Goal: Task Accomplishment & Management: Manage account settings

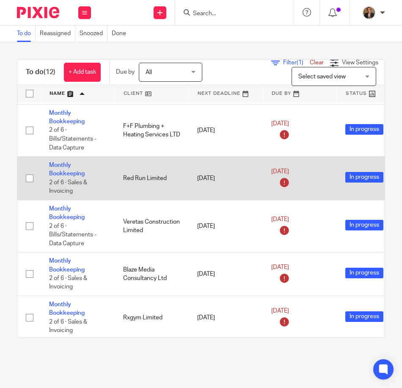
scroll to position [254, 0]
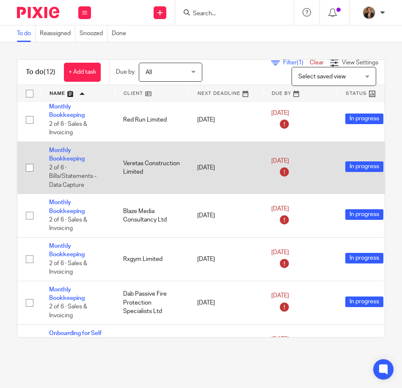
click at [61, 155] on td "Monthly Bookkeeping 2 of 6 · Bills/Statements - Data Capture" at bounding box center [78, 167] width 74 height 52
click at [61, 160] on link "Monthly Bookkeeping" at bounding box center [67, 154] width 36 height 14
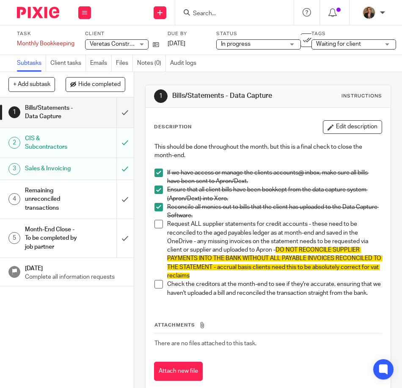
click at [51, 116] on h1 "Bills/Statements - Data Capture" at bounding box center [52, 113] width 55 height 22
click at [156, 224] on span at bounding box center [159, 224] width 8 height 8
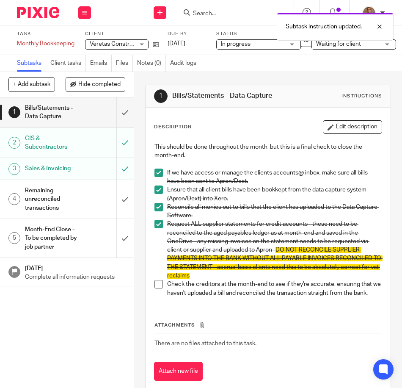
click at [158, 285] on span at bounding box center [159, 284] width 8 height 8
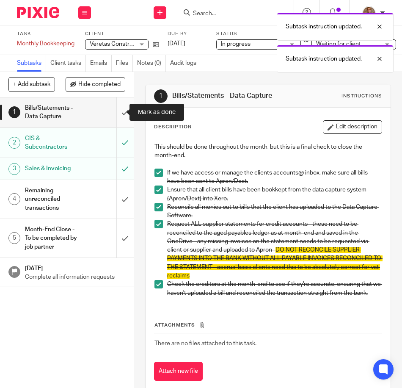
click at [116, 113] on input "submit" at bounding box center [67, 112] width 134 height 30
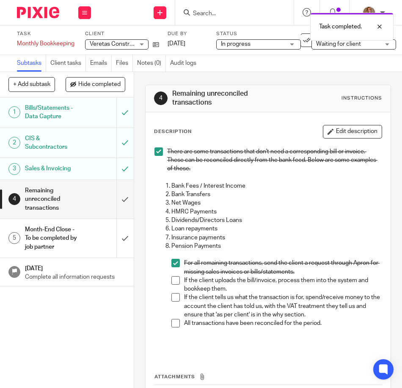
click at [174, 278] on span at bounding box center [175, 280] width 8 height 8
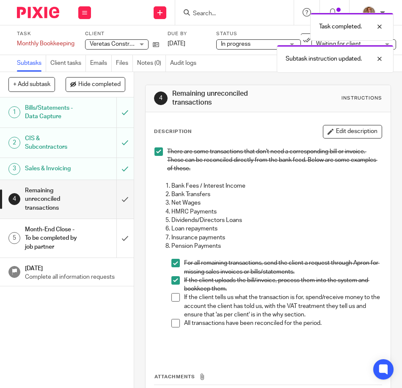
click at [175, 298] on span at bounding box center [175, 297] width 8 height 8
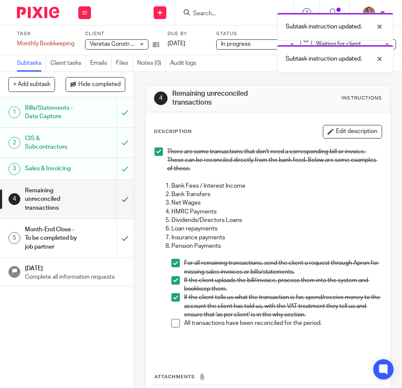
click at [174, 323] on span at bounding box center [175, 323] width 8 height 8
click at [116, 203] on input "submit" at bounding box center [67, 199] width 134 height 39
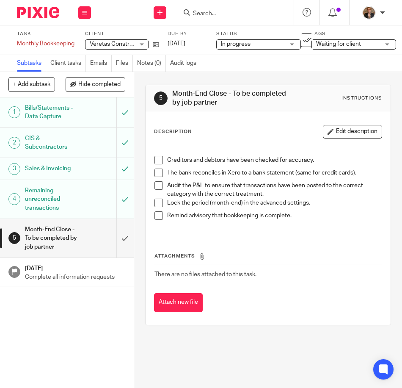
click at [158, 172] on span at bounding box center [159, 172] width 8 height 8
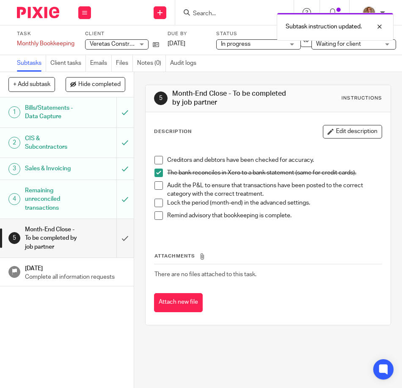
click at [283, 350] on div "5 Month-End Close - To be completed by job partner Instructions Description Edi…" at bounding box center [268, 230] width 268 height 316
click at [341, 47] on span "Waiting for client" at bounding box center [338, 44] width 45 height 6
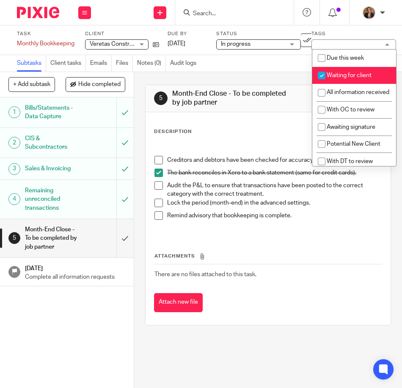
click at [354, 74] on span "Waiting for client" at bounding box center [349, 75] width 45 height 6
checkbox input "false"
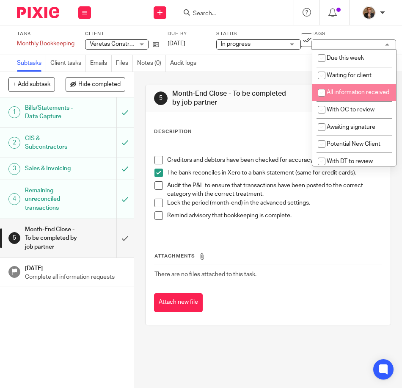
click at [356, 93] on span "All information received" at bounding box center [358, 92] width 63 height 6
checkbox input "true"
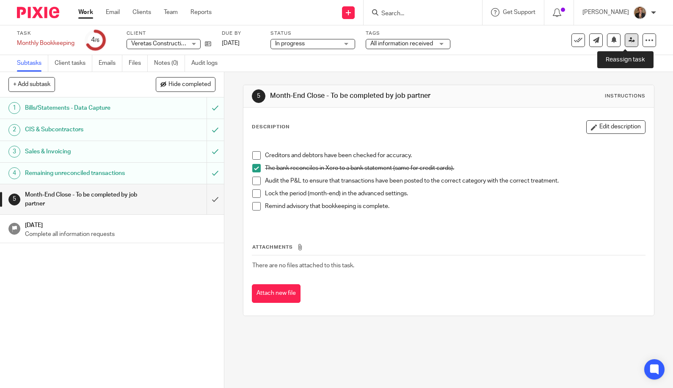
click at [402, 37] on icon at bounding box center [632, 40] width 6 height 6
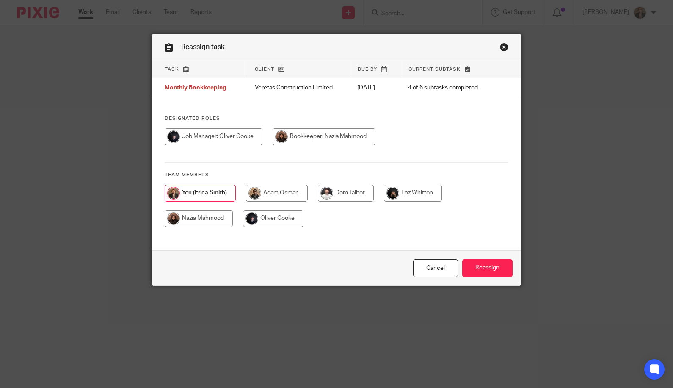
click at [246, 132] on input "radio" at bounding box center [214, 136] width 98 height 17
radio input "true"
click at [484, 271] on input "Reassign" at bounding box center [487, 268] width 50 height 18
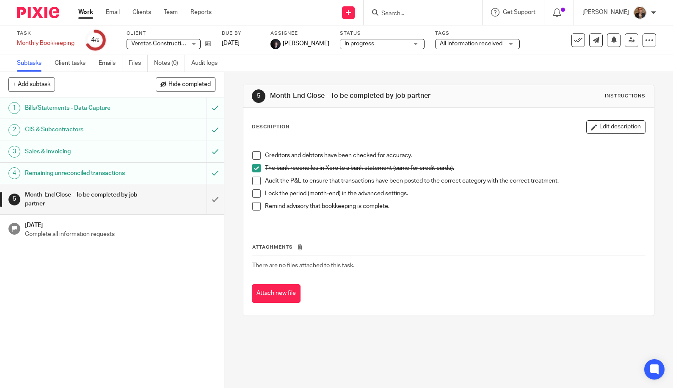
click at [52, 17] on img at bounding box center [38, 12] width 42 height 11
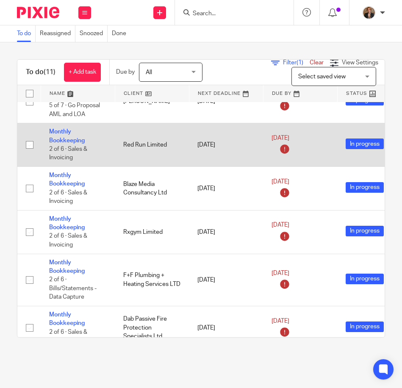
scroll to position [56, 0]
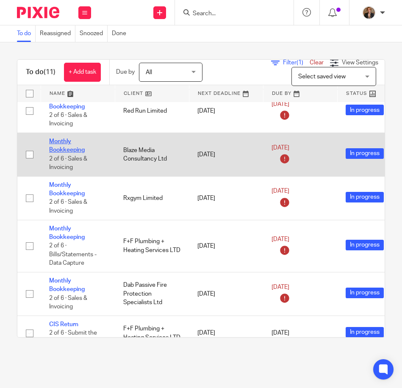
click at [59, 143] on link "Monthly Bookkeeping" at bounding box center [67, 145] width 36 height 14
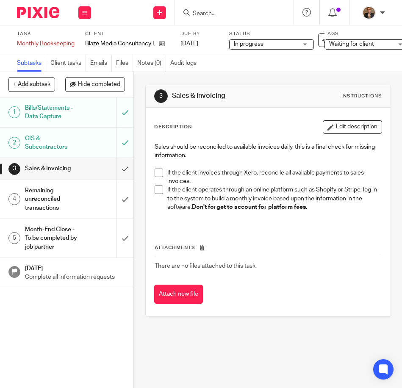
click at [52, 112] on h1 "Bills/Statements - Data Capture" at bounding box center [52, 113] width 55 height 22
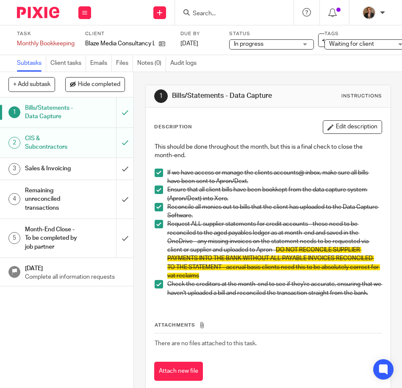
click at [61, 170] on h1 "Sales & Invoicing" at bounding box center [52, 168] width 55 height 13
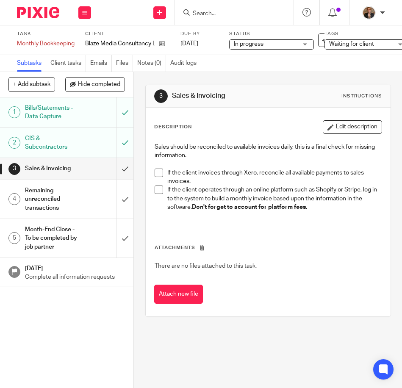
click at [321, 323] on div "3 Sales & Invoicing Instructions Description Edit description Sales should be r…" at bounding box center [268, 200] width 246 height 257
click at [28, 9] on img at bounding box center [38, 12] width 42 height 11
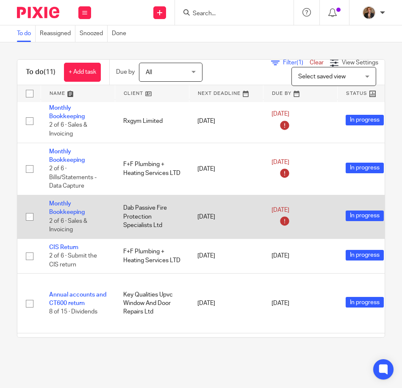
scroll to position [141, 0]
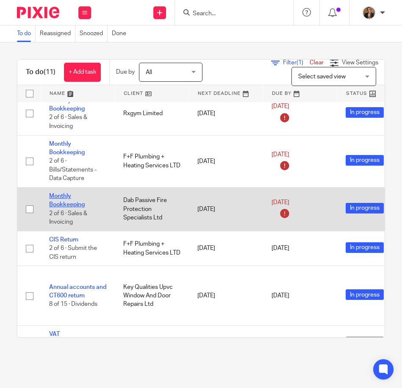
click at [70, 203] on link "Monthly Bookkeeping" at bounding box center [67, 200] width 36 height 14
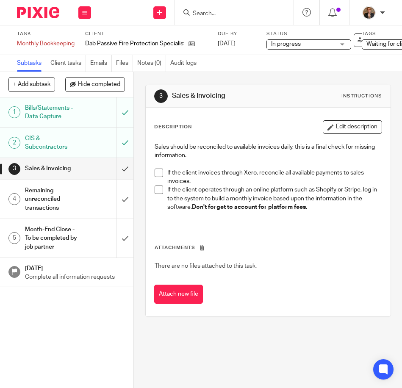
drag, startPoint x: 36, startPoint y: 12, endPoint x: 61, endPoint y: 6, distance: 26.0
click at [36, 12] on img at bounding box center [38, 12] width 42 height 11
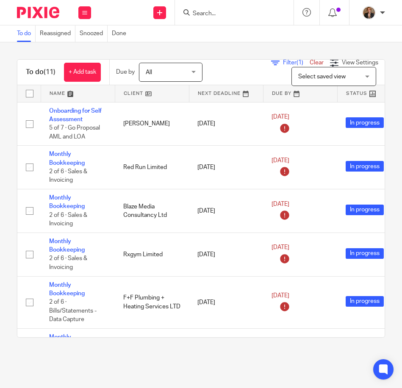
drag, startPoint x: 36, startPoint y: 13, endPoint x: 70, endPoint y: 14, distance: 33.9
click at [36, 13] on img at bounding box center [38, 12] width 42 height 11
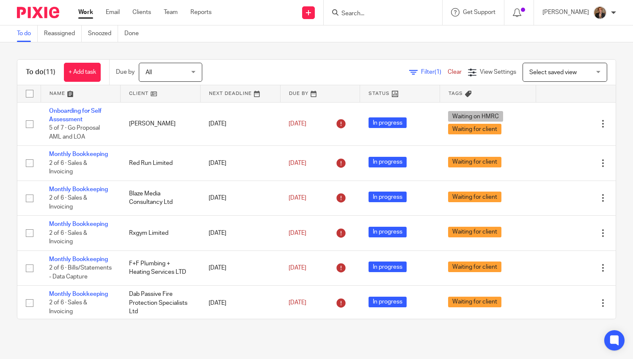
click at [378, 10] on input "Search" at bounding box center [379, 14] width 76 height 8
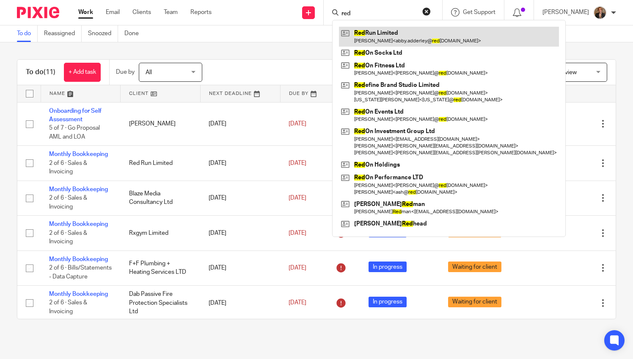
type input "red"
click at [407, 39] on link at bounding box center [449, 36] width 220 height 19
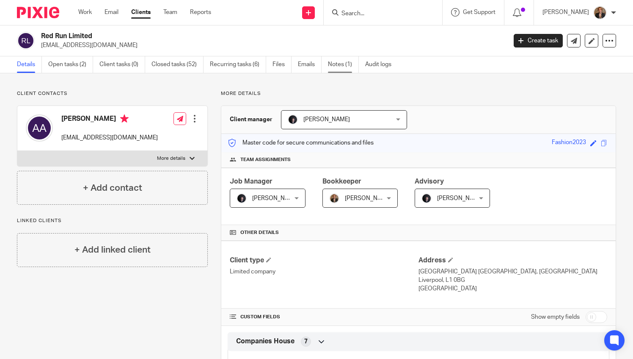
click at [335, 61] on link "Notes (1)" at bounding box center [343, 64] width 31 height 17
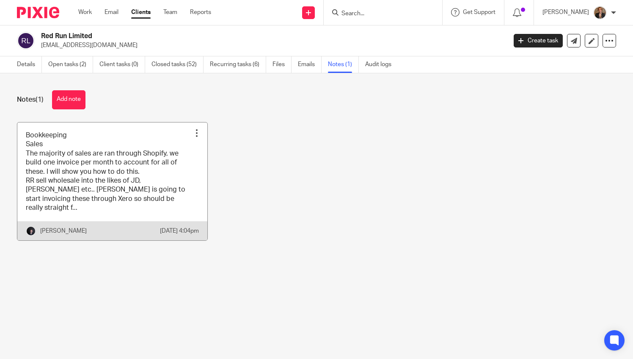
click at [114, 168] on link at bounding box center [112, 181] width 190 height 118
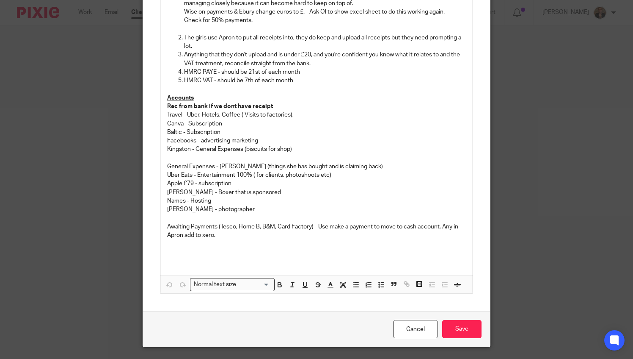
scroll to position [213, 0]
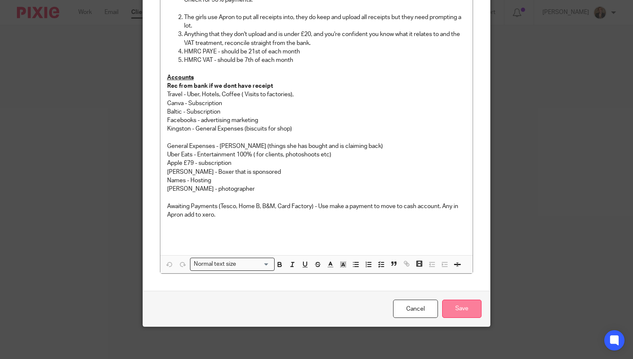
click at [458, 301] on input "Save" at bounding box center [461, 308] width 39 height 18
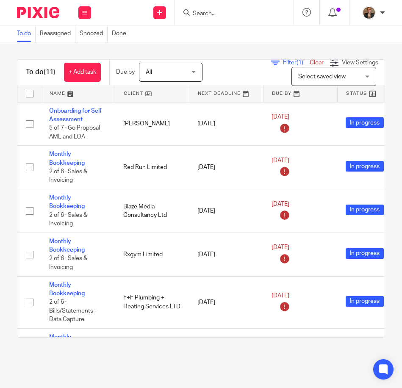
scroll to position [0, 213]
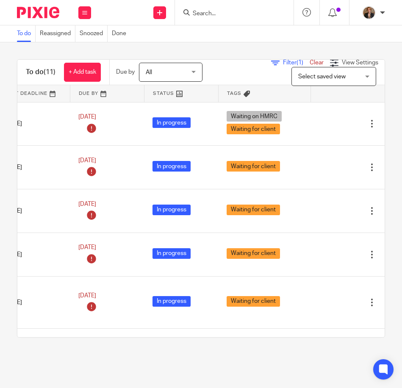
click at [271, 65] on icon at bounding box center [275, 62] width 8 height 8
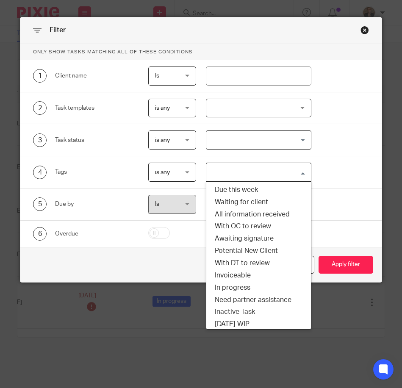
click at [224, 164] on div "Search for option" at bounding box center [256, 171] width 100 height 17
click at [269, 185] on li "Due this week" at bounding box center [258, 190] width 104 height 12
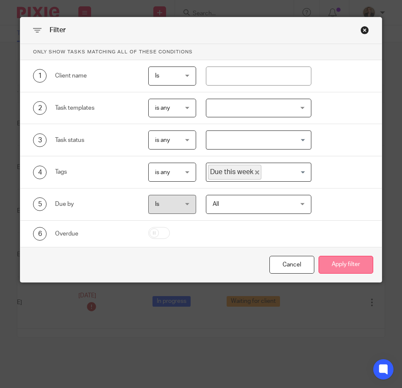
click at [349, 261] on button "Apply filter" at bounding box center [345, 265] width 55 height 18
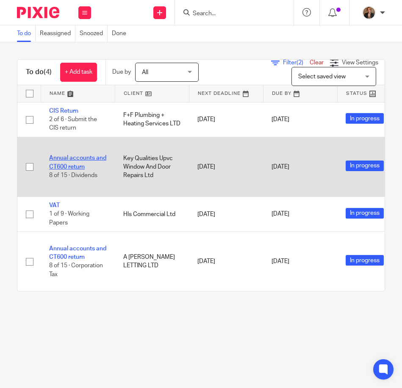
click at [77, 155] on link "Annual accounts and CT600 return" at bounding box center [77, 162] width 57 height 14
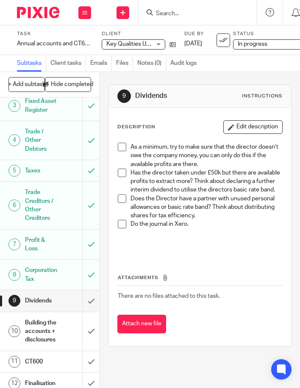
scroll to position [115, 0]
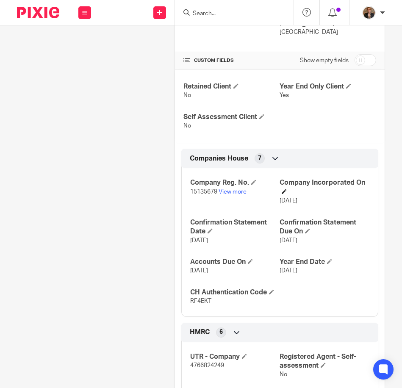
scroll to position [310, 0]
